Goal: Transaction & Acquisition: Download file/media

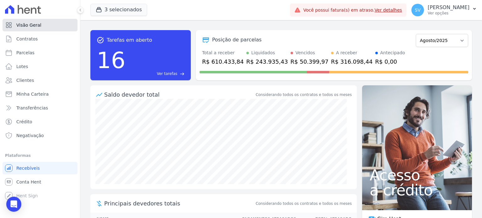
click at [37, 26] on span "Visão Geral" at bounding box center [28, 25] width 25 height 6
click at [375, 10] on link "Ver detalhes" at bounding box center [389, 10] width 28 height 5
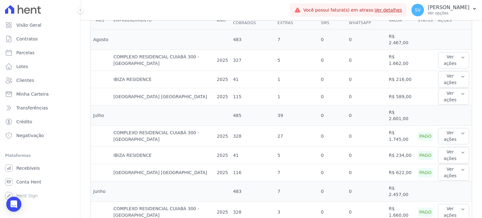
scroll to position [157, 0]
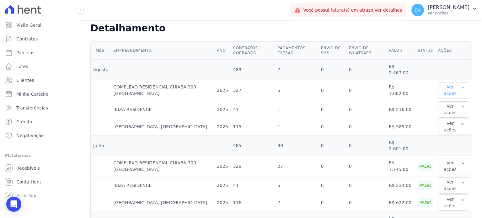
click at [453, 82] on button "Ver ações" at bounding box center [453, 90] width 31 height 16
click at [441, 100] on link "Ver detalhes" at bounding box center [455, 103] width 28 height 7
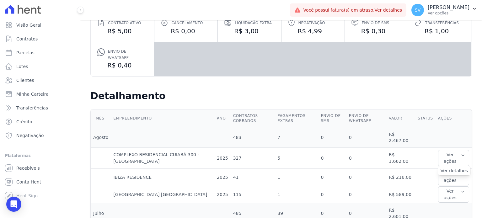
scroll to position [126, 0]
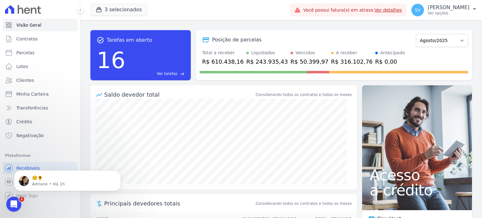
click at [343, 39] on div "Posição de parcelas" at bounding box center [307, 40] width 214 height 8
click at [428, 9] on p "[PERSON_NAME]" at bounding box center [449, 7] width 42 height 6
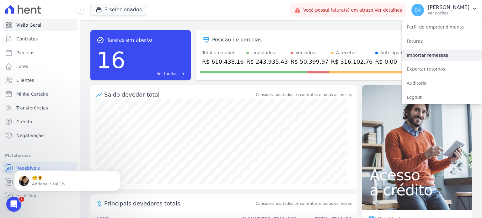
click at [422, 56] on link "Importar remessas" at bounding box center [442, 55] width 80 height 11
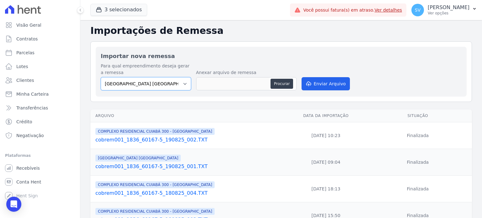
click at [185, 83] on select "BAHAMAS EAST VILLAGE COMPLEXO RESIDENCIAL CUIABÁ 300 - JOÃO DE BARRO IBIZA RESI…" at bounding box center [146, 83] width 90 height 13
select select "a999329b-d322-46c5-b2df-9163b092fb9b"
click at [101, 77] on select "BAHAMAS EAST VILLAGE COMPLEXO RESIDENCIAL CUIABÁ 300 - JOÃO DE BARRO IBIZA RESI…" at bounding box center [146, 83] width 90 height 13
click at [284, 83] on button "Procurar" at bounding box center [282, 84] width 23 height 10
type input "cobrem001_1836_60167-5_190825_003.TXT"
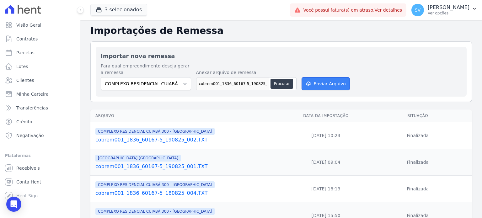
click at [326, 83] on button "Enviar Arquivo" at bounding box center [326, 83] width 48 height 13
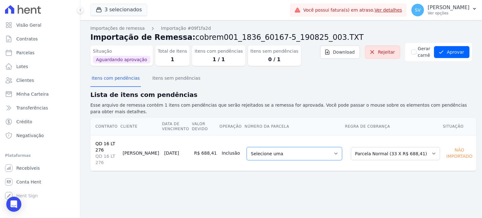
click at [331, 147] on select "Selecione uma 1 - 20/06/2025 - R$ 676,23 - Agendado 4 - 20/09/2025 - R$ 688,41 …" at bounding box center [294, 153] width 95 height 13
click at [124, 81] on button "Itens com pendências" at bounding box center [115, 79] width 51 height 16
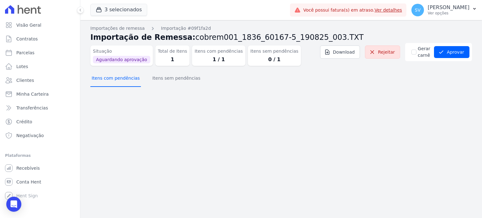
click at [124, 79] on button "Itens com pendências" at bounding box center [115, 79] width 51 height 16
click at [448, 53] on button "Aprovar" at bounding box center [451, 52] width 35 height 12
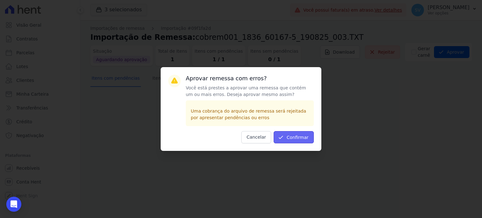
click at [301, 138] on button "Confirmar" at bounding box center [294, 137] width 40 height 12
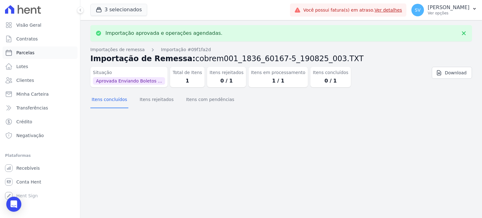
click at [28, 52] on span "Parcelas" at bounding box center [25, 53] width 18 height 6
select select
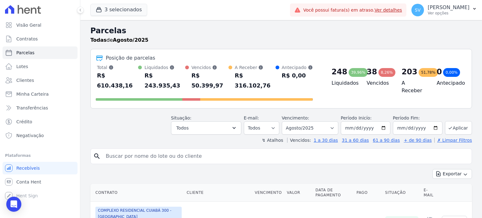
click at [151, 150] on input "search" at bounding box center [285, 156] width 367 height 13
paste input "GUSTAVO SEIXAS DO NASCIMENTO"
type input "GUSTAVO SEIXAS DO NASCIMENTO"
select select
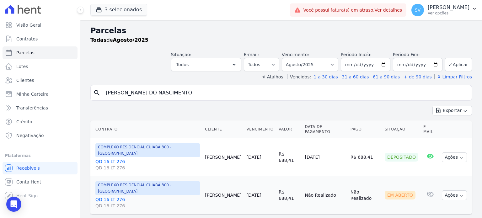
click at [218, 96] on input "GUSTAVO SEIXAS DO NASCIMENTO" at bounding box center [285, 93] width 367 height 13
select select
click at [457, 191] on button "Ações" at bounding box center [454, 196] width 25 height 10
click at [430, 210] on link "Ver boleto" at bounding box center [452, 210] width 60 height 12
drag, startPoint x: 197, startPoint y: 89, endPoint x: 60, endPoint y: 89, distance: 137.2
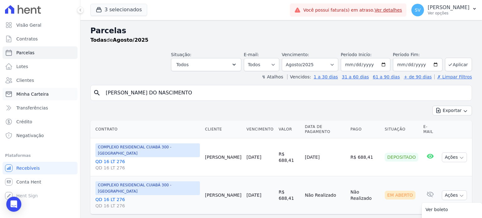
click at [62, 89] on div "Visão Geral Contratos Parcelas Lotes Clientes Minha Carteira Transferências Cré…" at bounding box center [241, 109] width 482 height 218
paste input "Eridison Vasni Fontoura Vieira"
type input "Eridison Vasni Fontoura Vieira"
select select
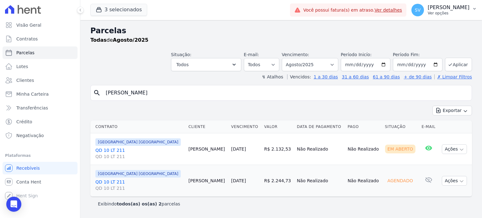
drag, startPoint x: 431, startPoint y: 3, endPoint x: 433, endPoint y: 10, distance: 6.6
click at [431, 3] on button "[PERSON_NAME] [PERSON_NAME] Ver opções" at bounding box center [444, 10] width 76 height 18
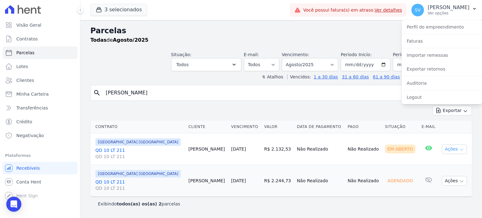
click at [458, 148] on button "Ações" at bounding box center [454, 149] width 25 height 10
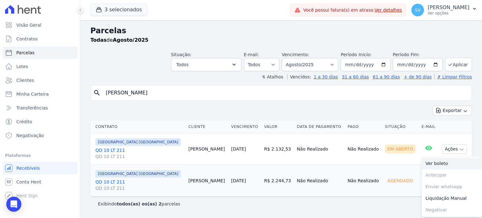
click at [433, 163] on link "Ver boleto" at bounding box center [452, 164] width 60 height 12
click at [440, 9] on p "[PERSON_NAME] [PERSON_NAME]" at bounding box center [449, 7] width 42 height 6
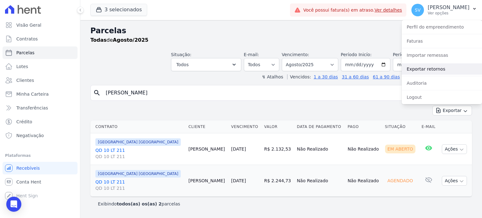
click at [423, 69] on link "Exportar retornos" at bounding box center [442, 68] width 80 height 11
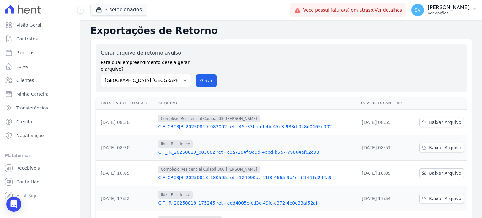
click at [441, 7] on p "[PERSON_NAME] [PERSON_NAME]" at bounding box center [449, 7] width 42 height 6
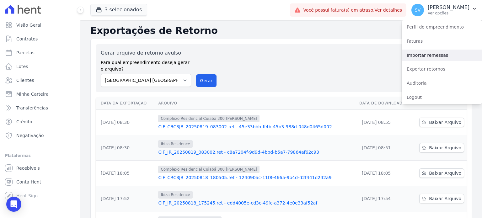
click at [428, 57] on link "Importar remessas" at bounding box center [442, 55] width 80 height 11
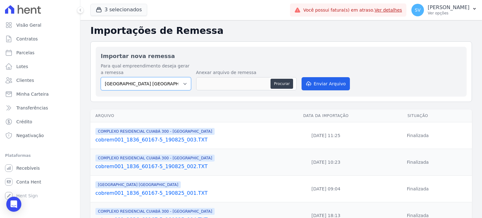
click at [170, 83] on select "[GEOGRAPHIC_DATA] COMPLEXO RESIDENCIAL [GEOGRAPHIC_DATA] 300 - [PERSON_NAME][GE…" at bounding box center [146, 83] width 90 height 13
click at [280, 81] on button "Procurar" at bounding box center [282, 84] width 23 height 10
type input "cobrem001_1836_60167-5_190825_004.TXT"
click at [339, 81] on button "Enviar Arquivo" at bounding box center [326, 83] width 48 height 13
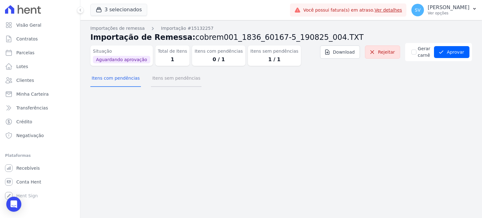
click at [152, 79] on button "Itens sem pendências" at bounding box center [176, 79] width 51 height 16
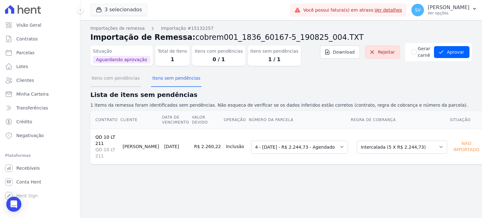
click at [112, 80] on button "Itens com pendências" at bounding box center [115, 79] width 51 height 16
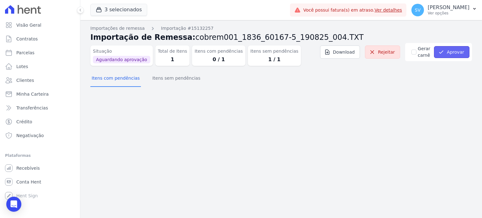
click at [451, 53] on button "Aprovar" at bounding box center [451, 52] width 35 height 12
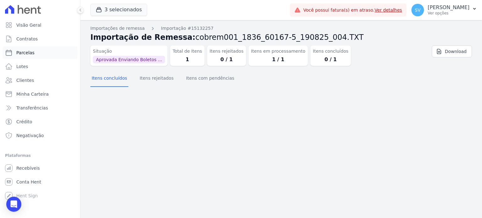
click at [26, 55] on span "Parcelas" at bounding box center [25, 53] width 18 height 6
select select
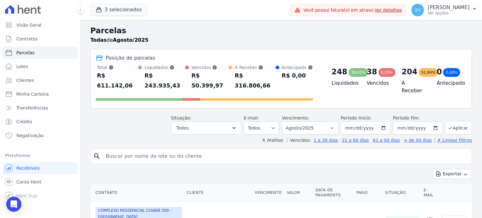
click at [134, 150] on input "search" at bounding box center [285, 156] width 367 height 13
type input "ERIDISON VASNI FONTOURA VIEIRA"
select select
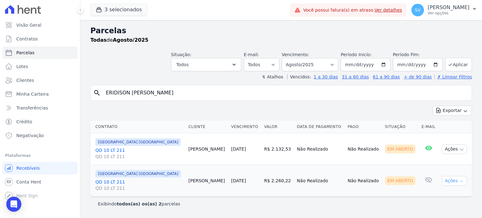
click at [455, 181] on button "Ações" at bounding box center [454, 181] width 25 height 10
click at [428, 193] on link "Ver boleto" at bounding box center [452, 196] width 60 height 12
click at [190, 91] on input "ERIDISON VASNI FONTOURA VIEIRA" at bounding box center [285, 93] width 367 height 13
drag, startPoint x: 190, startPoint y: 92, endPoint x: 109, endPoint y: 94, distance: 80.4
click at [109, 94] on input "ERIDISON VASNI FONTOURA VIEIRA" at bounding box center [285, 93] width 367 height 13
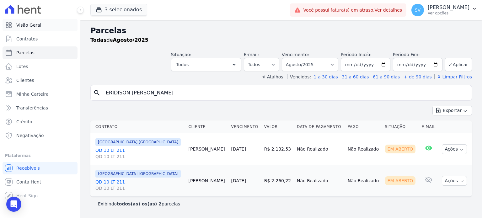
click at [35, 27] on span "Visão Geral" at bounding box center [28, 25] width 25 height 6
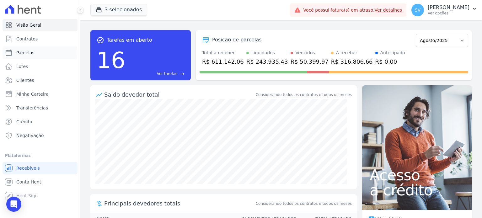
click at [24, 52] on span "Parcelas" at bounding box center [25, 53] width 18 height 6
select select
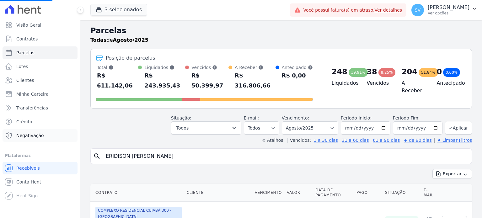
drag, startPoint x: 189, startPoint y: 146, endPoint x: 36, endPoint y: 140, distance: 153.3
click at [36, 140] on div "Visão Geral Contratos Parcelas Lotes Clientes Minha Carteira Transferências Cré…" at bounding box center [241, 109] width 482 height 218
select select
click at [150, 150] on input "search" at bounding box center [285, 156] width 367 height 13
click at [157, 150] on input "search" at bounding box center [285, 156] width 367 height 13
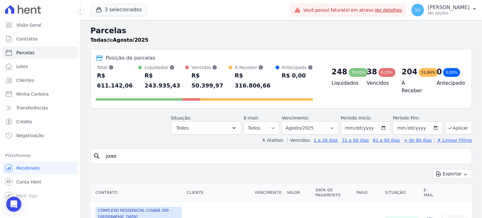
type input "JOAO CAETANO DE OLIVEIRA PADILHA"
drag, startPoint x: 188, startPoint y: 146, endPoint x: 103, endPoint y: 144, distance: 85.1
click at [103, 150] on input "JOAO CAETANO DE OLIVEIRA PADILHA" at bounding box center [285, 156] width 367 height 13
select select
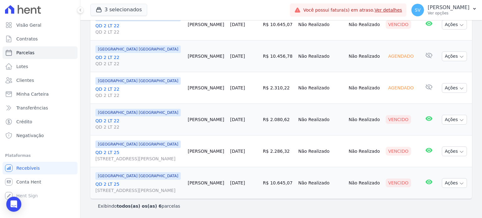
scroll to position [141, 0]
click at [449, 182] on button "Ações" at bounding box center [454, 183] width 25 height 10
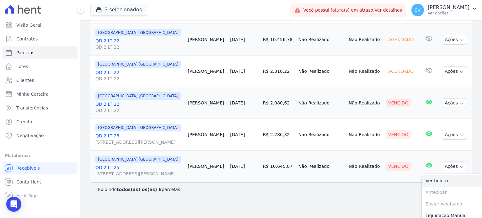
click at [433, 187] on link "Ver boleto" at bounding box center [452, 181] width 60 height 12
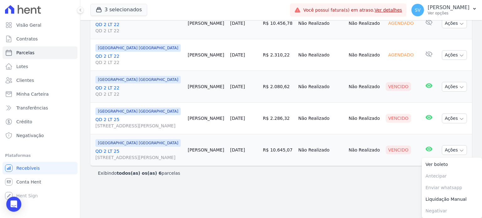
scroll to position [171, 0]
click at [453, 114] on button "Ações" at bounding box center [454, 119] width 25 height 10
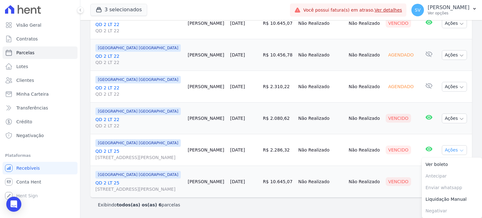
scroll to position [141, 0]
click at [429, 159] on link "Ver boleto" at bounding box center [452, 165] width 60 height 12
click at [459, 116] on icon "button" at bounding box center [461, 118] width 5 height 5
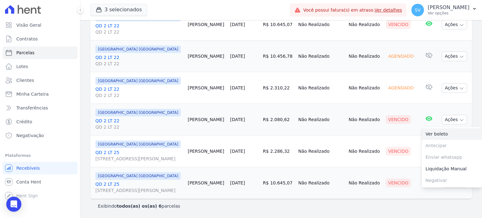
click at [430, 128] on link "Ver boleto" at bounding box center [452, 134] width 60 height 12
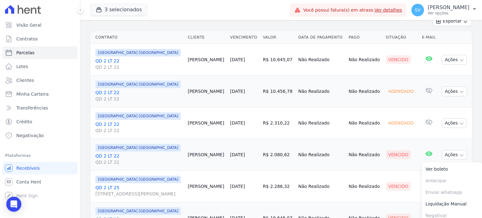
scroll to position [78, 0]
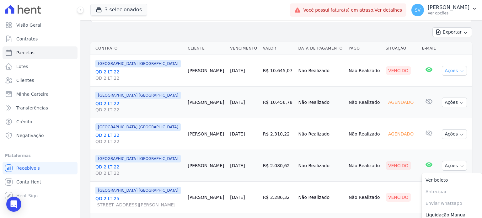
click at [460, 75] on button "Ações" at bounding box center [454, 71] width 25 height 10
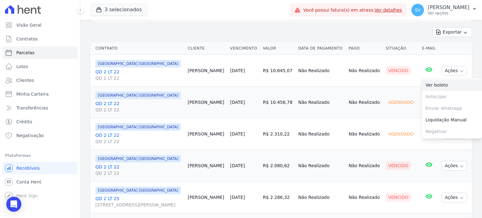
click at [428, 89] on link "Ver boleto" at bounding box center [452, 85] width 60 height 12
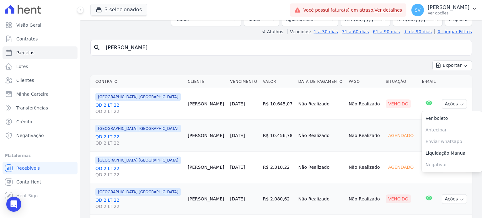
scroll to position [0, 0]
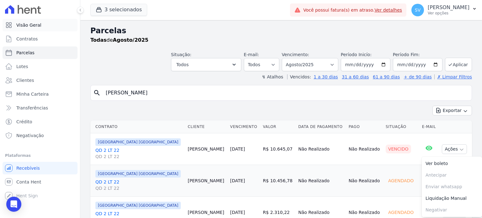
click at [37, 28] on link "Visão Geral" at bounding box center [40, 25] width 75 height 13
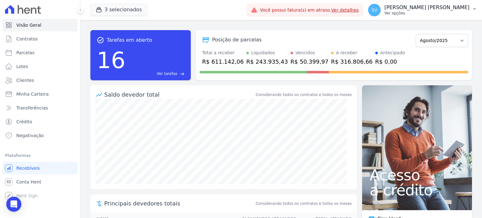
click at [420, 8] on p "[PERSON_NAME] [PERSON_NAME]" at bounding box center [427, 7] width 85 height 6
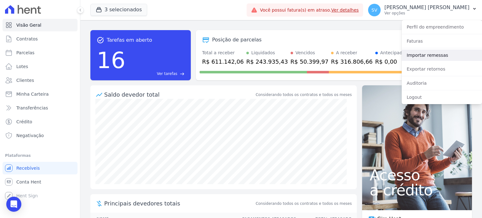
click at [422, 56] on link "Importar remessas" at bounding box center [442, 55] width 80 height 11
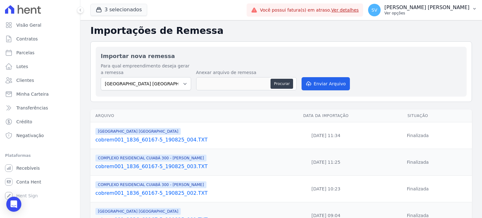
click at [441, 7] on p "[PERSON_NAME] [PERSON_NAME]" at bounding box center [427, 7] width 85 height 6
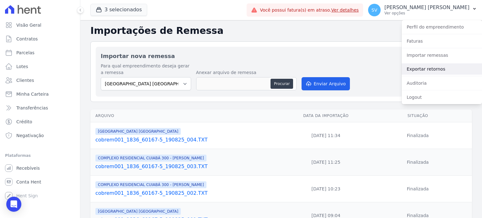
click at [428, 67] on link "Exportar retornos" at bounding box center [442, 68] width 80 height 11
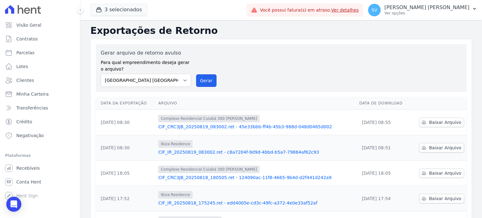
click at [193, 81] on div "Gerar arquivo de retorno avulso Para qual empreendimento deseja gerar o arquivo…" at bounding box center [281, 68] width 361 height 38
drag, startPoint x: 210, startPoint y: 81, endPoint x: 270, endPoint y: 47, distance: 69.1
click at [209, 81] on button "Gerar" at bounding box center [206, 80] width 21 height 13
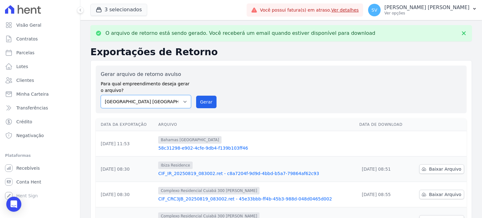
click at [185, 101] on select "[GEOGRAPHIC_DATA] COMPLEXO RESIDENCIAL [GEOGRAPHIC_DATA] 300 - [PERSON_NAME][GE…" at bounding box center [146, 101] width 90 height 13
select select "a999329b-d322-46c5-b2df-9163b092fb9b"
click at [101, 95] on select "[GEOGRAPHIC_DATA] COMPLEXO RESIDENCIAL [GEOGRAPHIC_DATA] 300 - [PERSON_NAME][GE…" at bounding box center [146, 101] width 90 height 13
click at [203, 100] on button "Gerar" at bounding box center [206, 102] width 21 height 13
drag, startPoint x: 180, startPoint y: 102, endPoint x: 177, endPoint y: 106, distance: 5.2
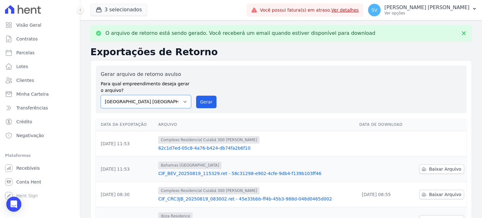
click at [180, 102] on select "[GEOGRAPHIC_DATA] COMPLEXO RESIDENCIAL [GEOGRAPHIC_DATA] 300 - [PERSON_NAME][GE…" at bounding box center [146, 101] width 90 height 13
select select "73a372cd-5640-41c8-aaea-11bd74619c10"
click at [101, 95] on select "[GEOGRAPHIC_DATA] COMPLEXO RESIDENCIAL [GEOGRAPHIC_DATA] 300 - [PERSON_NAME][GE…" at bounding box center [146, 101] width 90 height 13
drag, startPoint x: 208, startPoint y: 104, endPoint x: 259, endPoint y: 49, distance: 75.3
click at [208, 104] on button "Gerar" at bounding box center [206, 102] width 21 height 13
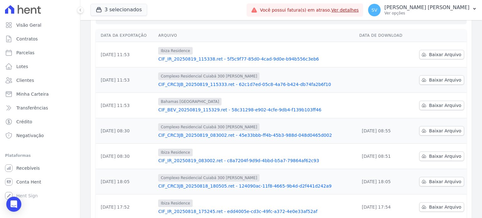
scroll to position [94, 0]
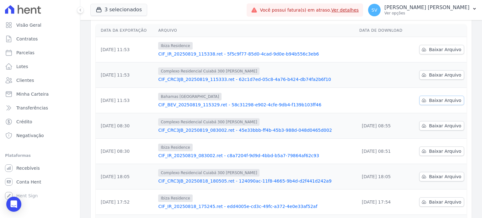
click at [436, 102] on span "Baixar Arquivo" at bounding box center [445, 100] width 32 height 6
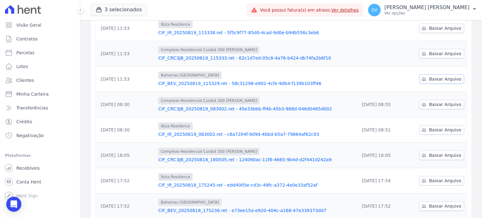
scroll to position [73, 0]
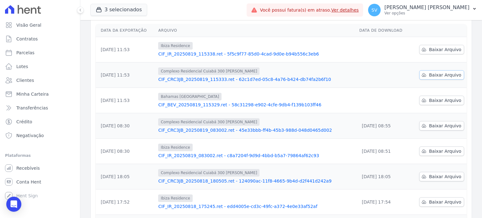
click at [440, 74] on span "Baixar Arquivo" at bounding box center [445, 75] width 32 height 6
